Goal: Book appointment/travel/reservation

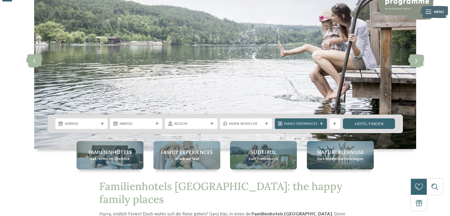
scroll to position [54, 0]
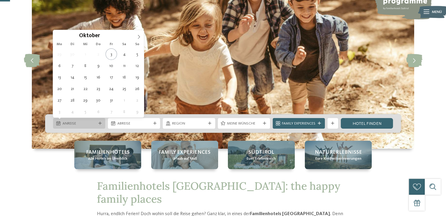
click at [87, 125] on span "Anreise" at bounding box center [79, 123] width 34 height 5
type div "[DATE]"
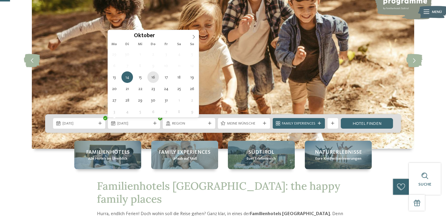
type div "[DATE]"
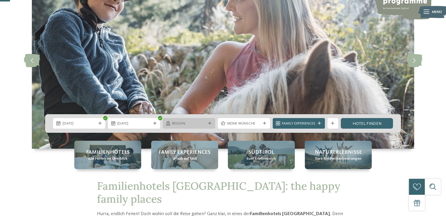
click at [208, 123] on icon at bounding box center [209, 123] width 3 height 3
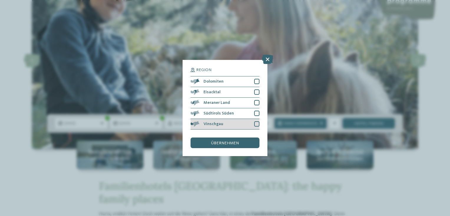
click at [246, 124] on div "Vinschgau" at bounding box center [225, 124] width 69 height 11
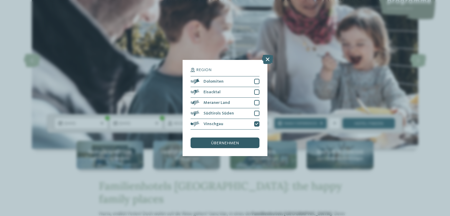
click at [236, 144] on span "übernehmen" at bounding box center [225, 143] width 28 height 4
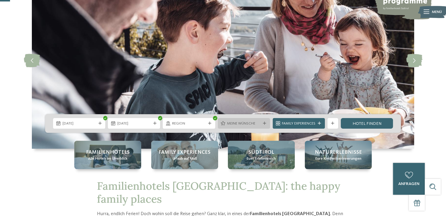
click at [246, 122] on span "Meine Wünsche" at bounding box center [244, 123] width 34 height 5
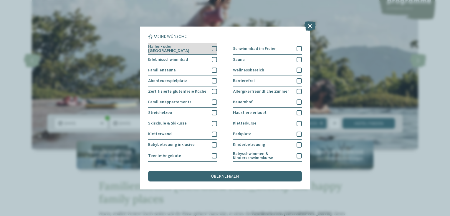
click at [212, 48] on div at bounding box center [214, 48] width 5 height 5
click at [212, 61] on div at bounding box center [214, 59] width 5 height 5
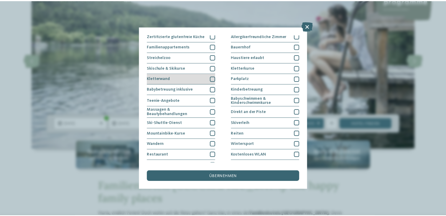
scroll to position [62, 0]
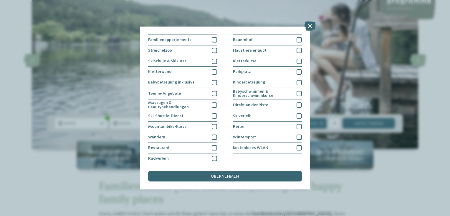
click at [222, 183] on div "Meine Wünsche [GEOGRAPHIC_DATA] Schwimmbad im Freien [GEOGRAPHIC_DATA]" at bounding box center [225, 108] width 170 height 163
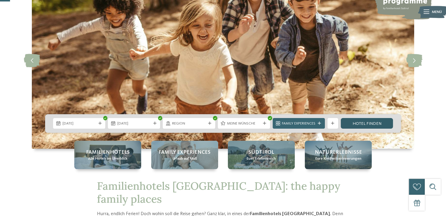
click at [358, 123] on link "Hotel finden" at bounding box center [366, 123] width 52 height 11
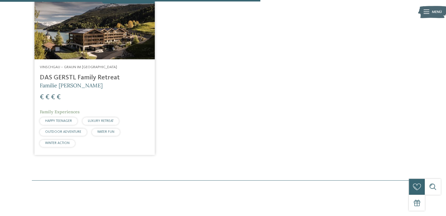
scroll to position [207, 0]
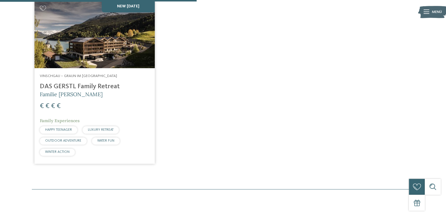
click at [99, 49] on img at bounding box center [94, 34] width 120 height 68
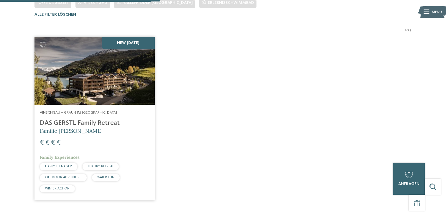
scroll to position [165, 0]
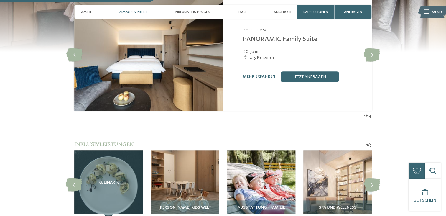
scroll to position [619, 0]
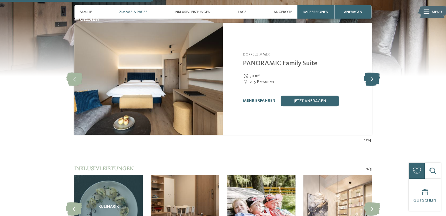
click at [369, 72] on icon at bounding box center [371, 78] width 16 height 13
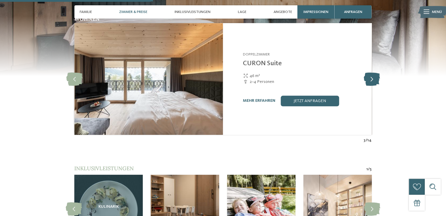
click at [369, 72] on icon at bounding box center [371, 78] width 16 height 13
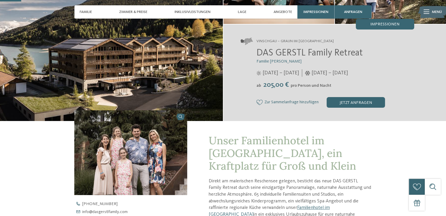
scroll to position [86, 0]
click at [356, 100] on div "jetzt anfragen" at bounding box center [355, 102] width 58 height 11
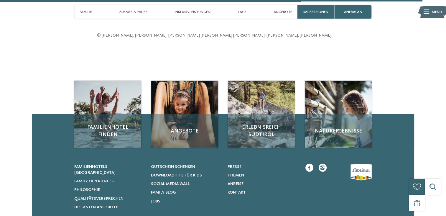
scroll to position [1713, 0]
